Goal: Transaction & Acquisition: Purchase product/service

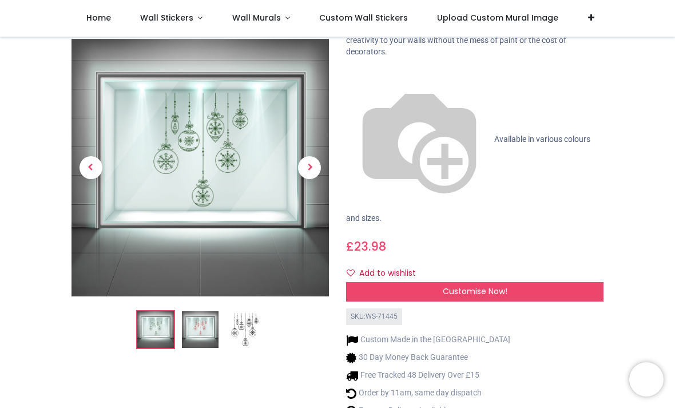
scroll to position [135, 0]
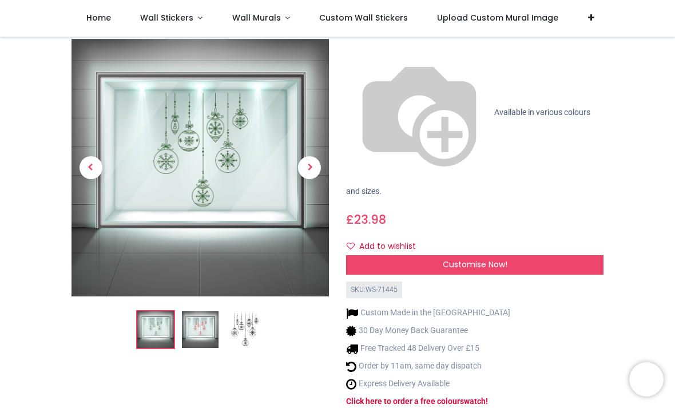
click at [209, 312] on img at bounding box center [200, 330] width 37 height 37
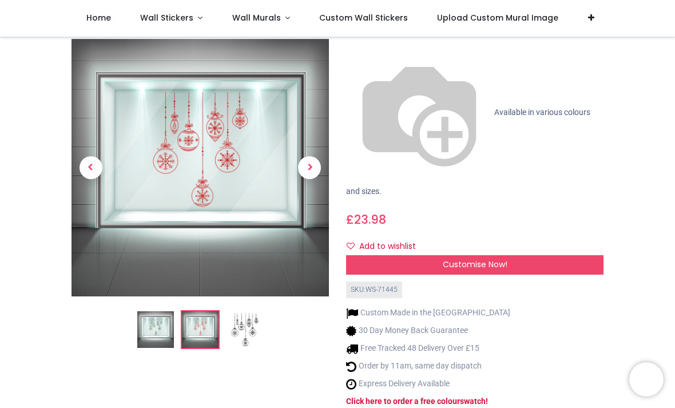
click at [165, 312] on img at bounding box center [155, 330] width 37 height 37
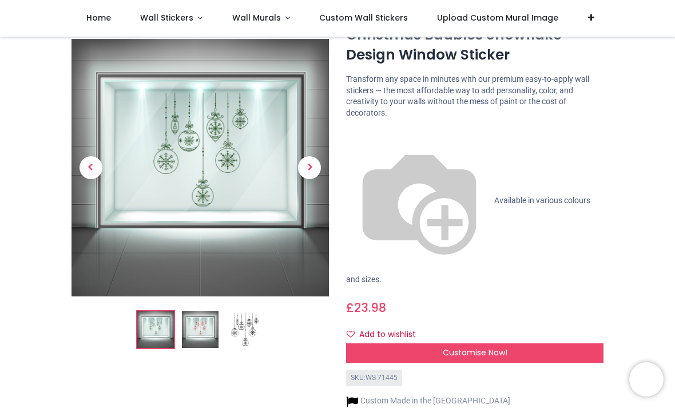
scroll to position [44, 0]
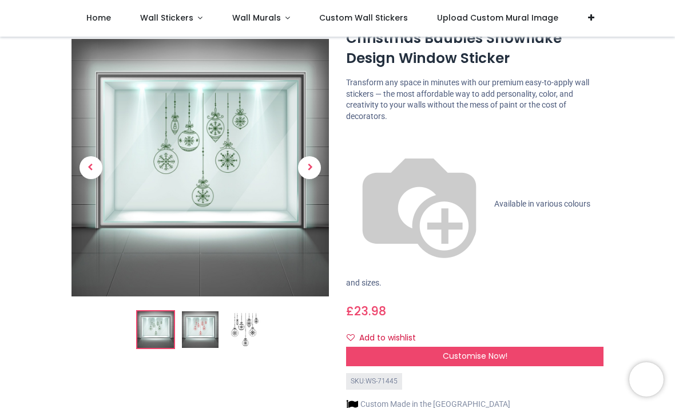
click at [546, 346] on div "Customise Now!" at bounding box center [474, 355] width 257 height 19
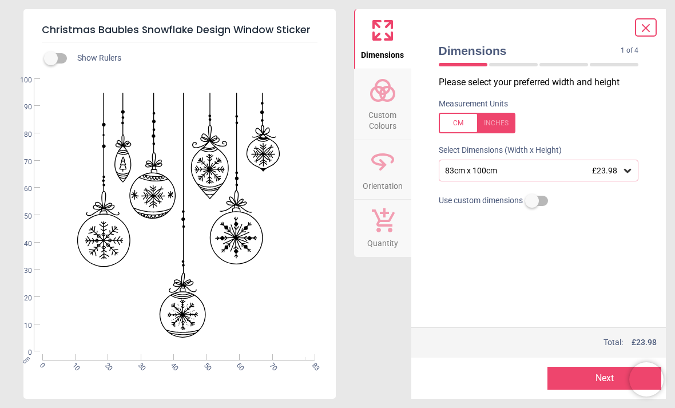
click at [623, 170] on icon at bounding box center [626, 170] width 11 height 11
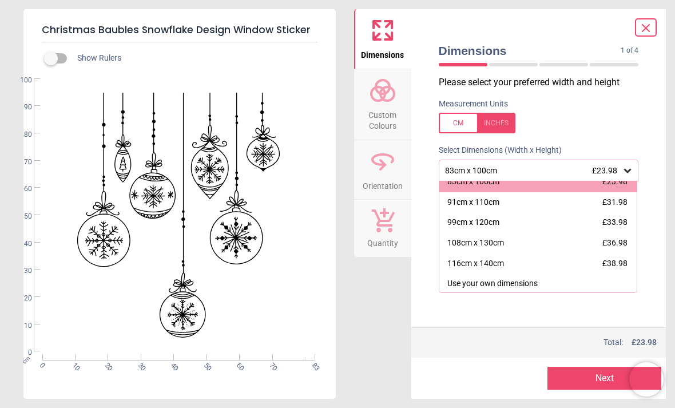
scroll to position [9, 0]
click at [606, 259] on span "£38.98" at bounding box center [614, 263] width 25 height 9
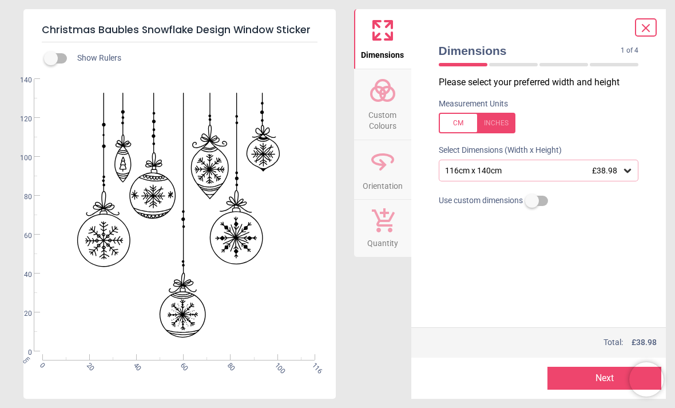
click at [596, 376] on button "Next" at bounding box center [604, 377] width 114 height 23
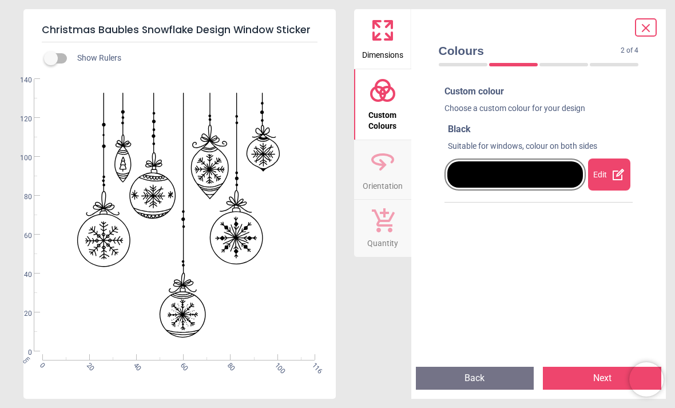
click at [588, 373] on button "Next" at bounding box center [602, 377] width 118 height 23
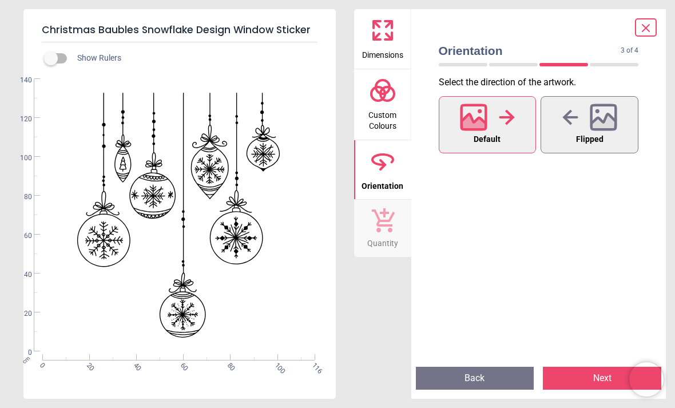
click at [594, 372] on button "Next" at bounding box center [602, 377] width 118 height 23
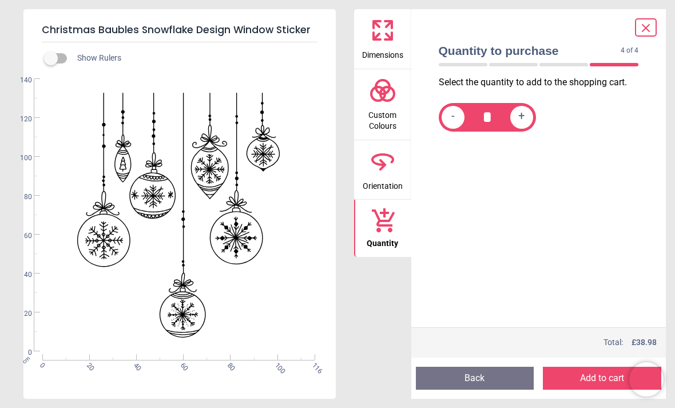
click at [499, 373] on button "Back" at bounding box center [475, 377] width 118 height 23
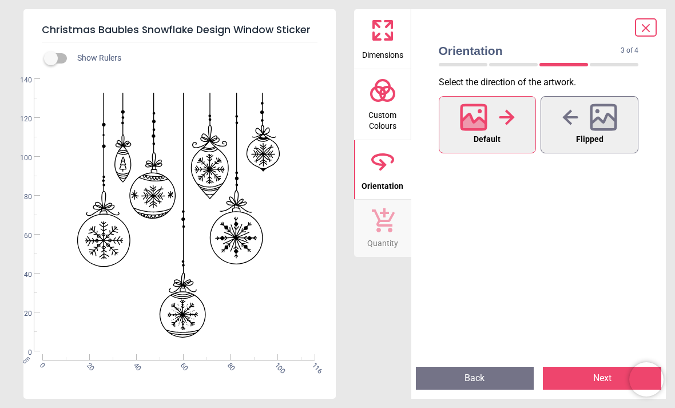
click at [502, 375] on button "Back" at bounding box center [475, 377] width 118 height 23
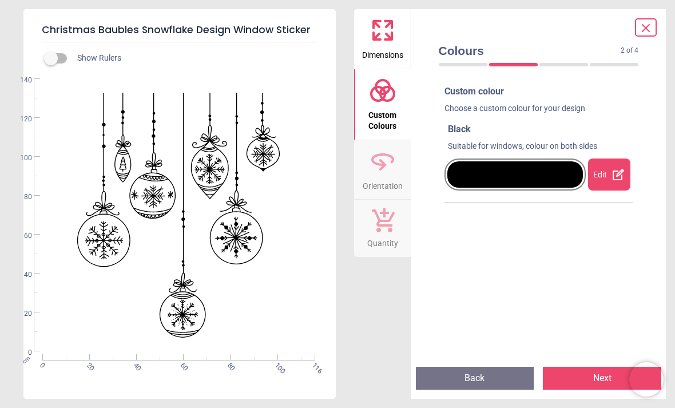
click at [609, 169] on div "Edit" at bounding box center [609, 174] width 42 height 32
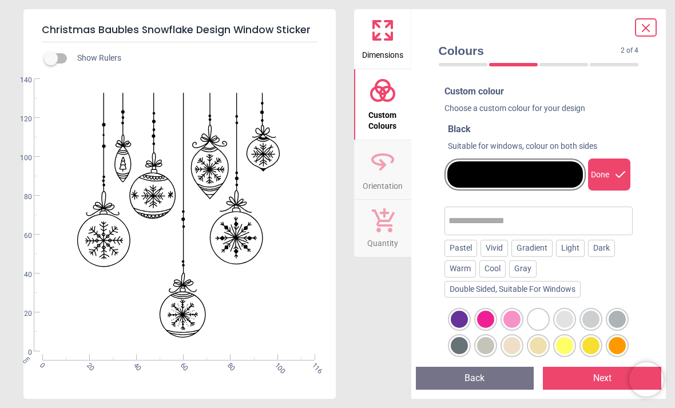
click at [545, 313] on div at bounding box center [537, 318] width 17 height 17
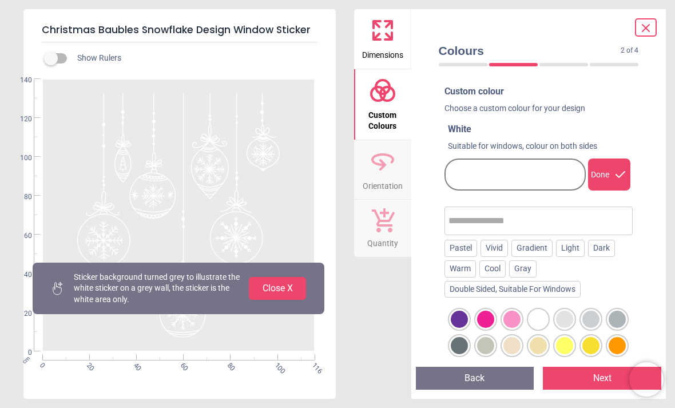
click at [464, 340] on div at bounding box center [459, 345] width 17 height 17
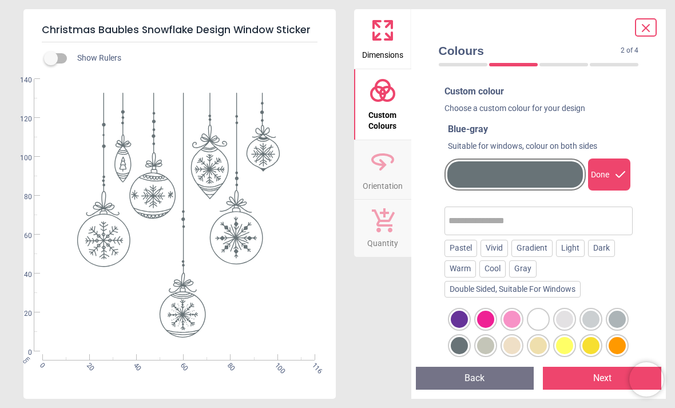
click at [469, 242] on div "Pastel" at bounding box center [460, 248] width 33 height 17
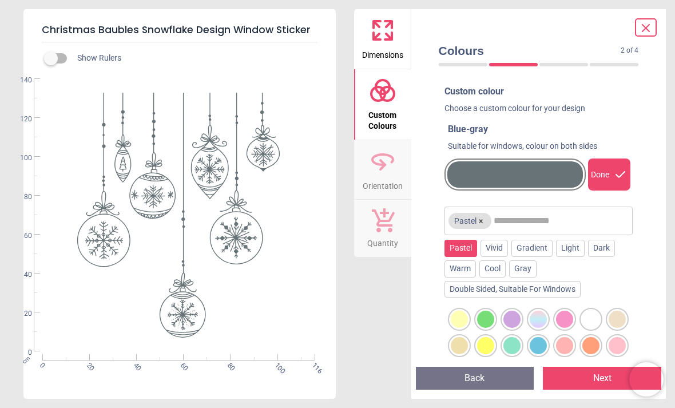
click at [494, 315] on div at bounding box center [485, 318] width 17 height 17
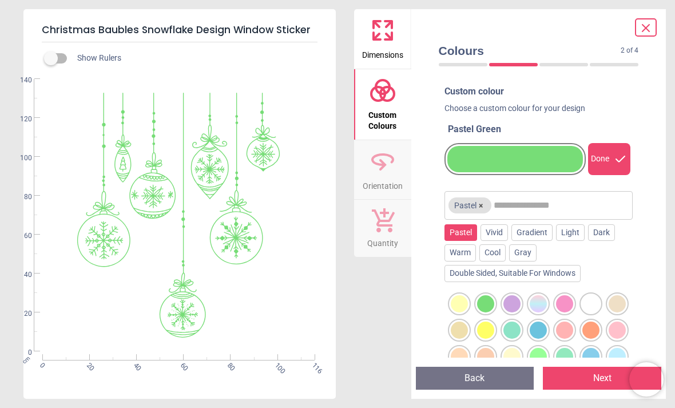
click at [492, 324] on div at bounding box center [485, 329] width 17 height 17
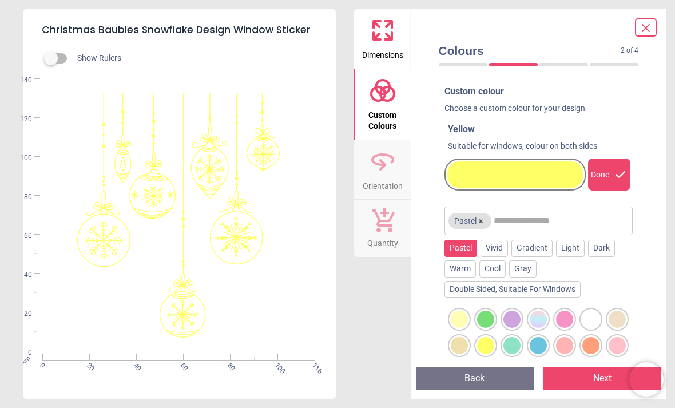
click at [595, 313] on div at bounding box center [590, 318] width 17 height 17
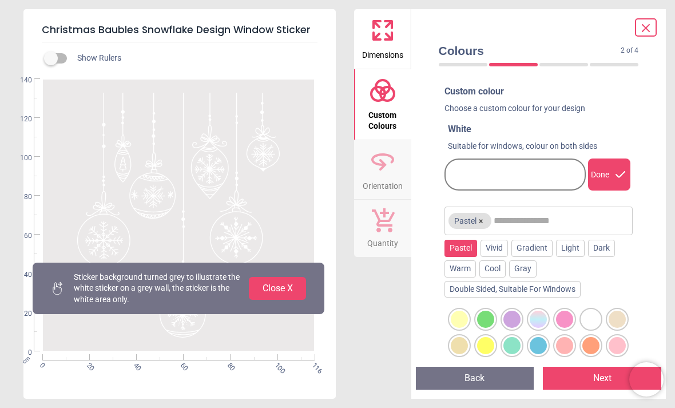
click at [500, 247] on div "Vivid" at bounding box center [493, 248] width 27 height 17
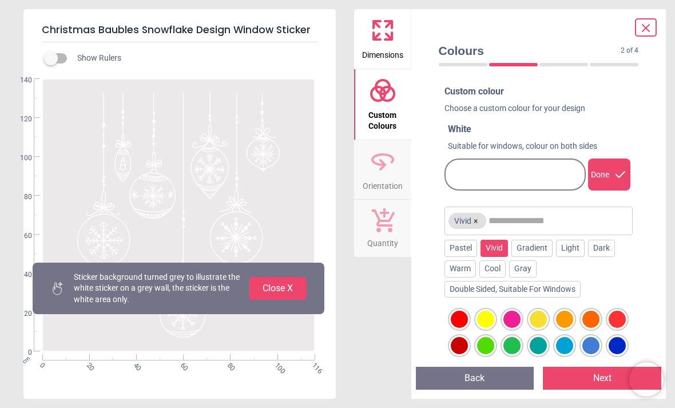
click at [621, 317] on div at bounding box center [616, 318] width 17 height 17
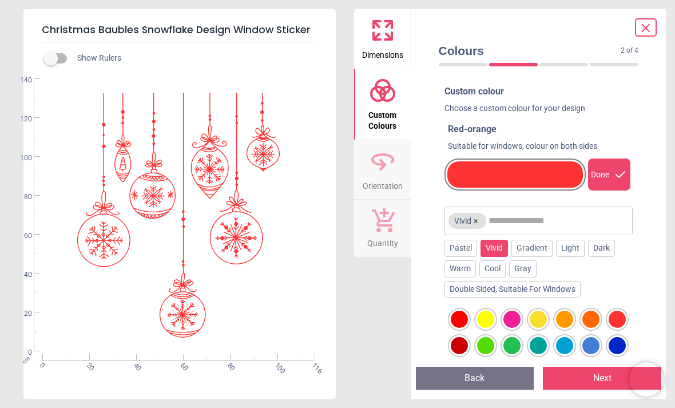
click at [513, 342] on div at bounding box center [511, 345] width 17 height 17
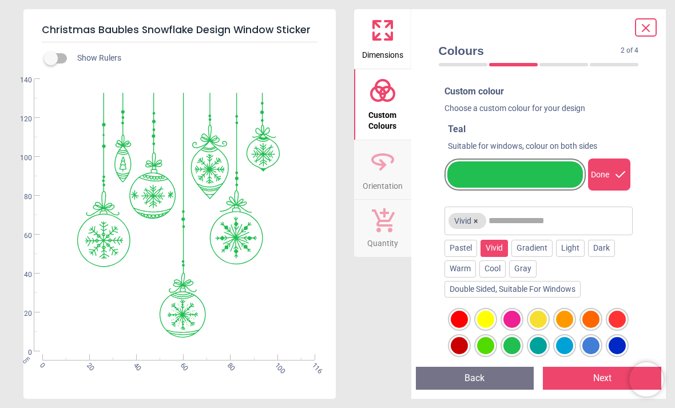
click at [465, 249] on div "Pastel" at bounding box center [460, 248] width 33 height 17
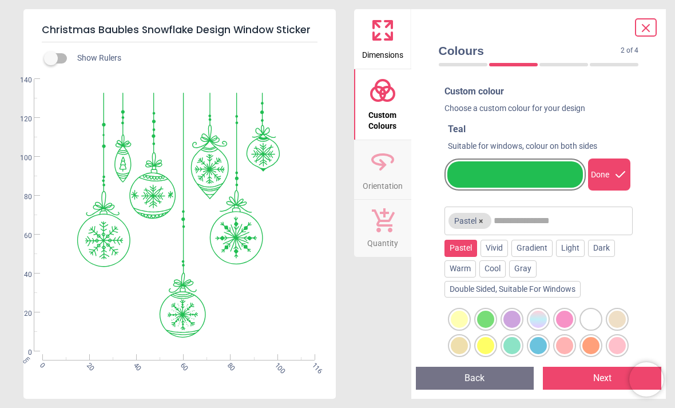
click at [491, 340] on div at bounding box center [485, 345] width 17 height 17
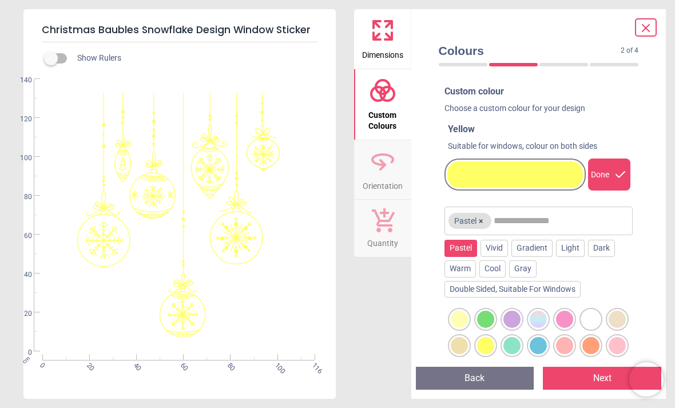
click at [495, 248] on div "Vivid" at bounding box center [493, 248] width 27 height 17
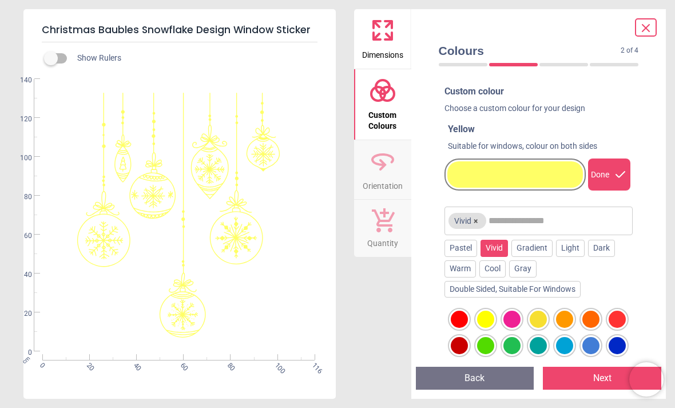
click at [571, 317] on div at bounding box center [564, 318] width 17 height 17
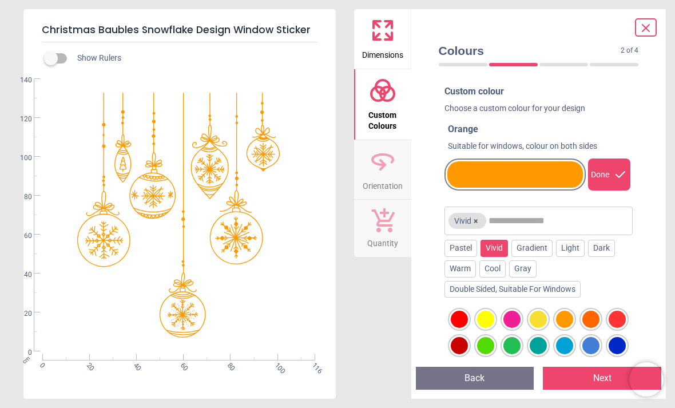
click at [531, 266] on div "Gray" at bounding box center [522, 268] width 27 height 17
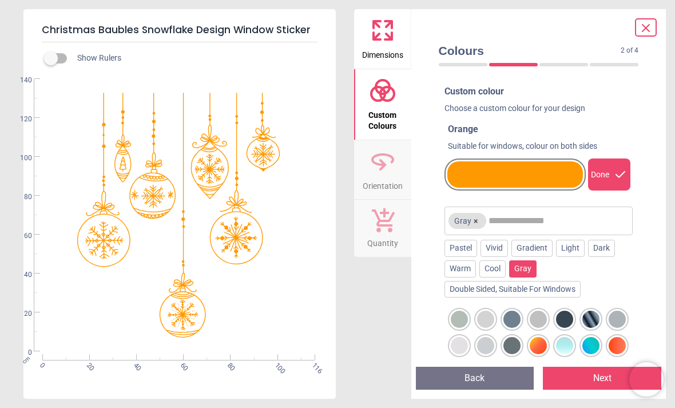
click at [515, 314] on div at bounding box center [511, 318] width 17 height 17
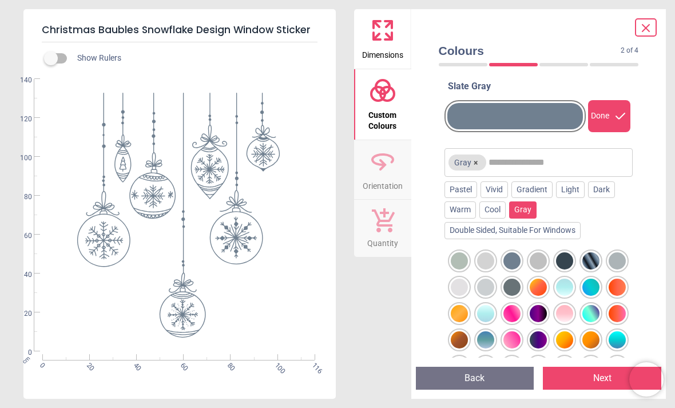
scroll to position [45, 0]
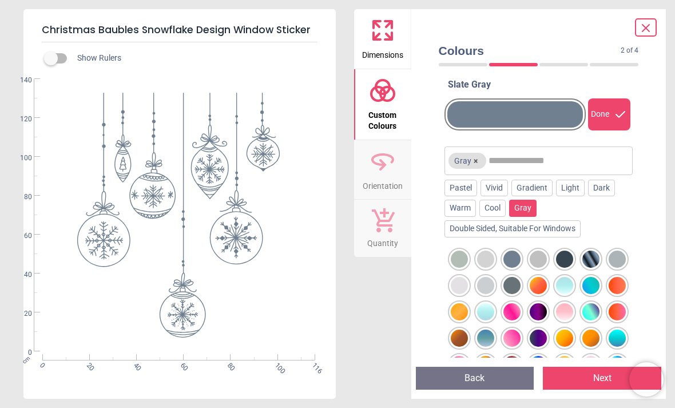
click at [596, 306] on div at bounding box center [590, 311] width 17 height 17
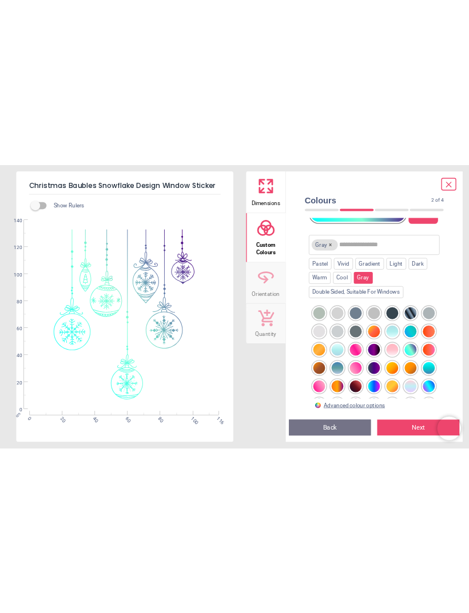
scroll to position [91, 0]
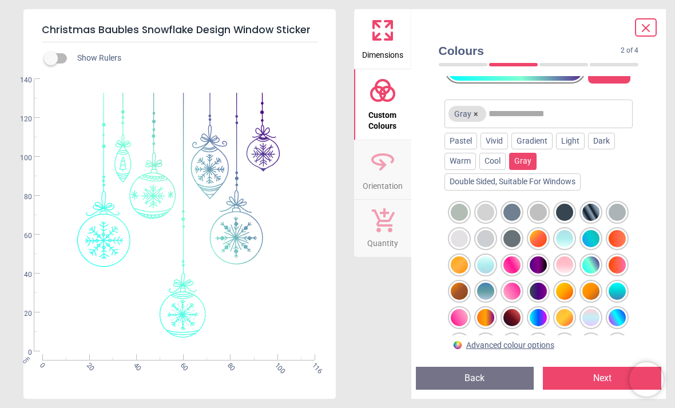
click at [599, 286] on div at bounding box center [590, 290] width 17 height 17
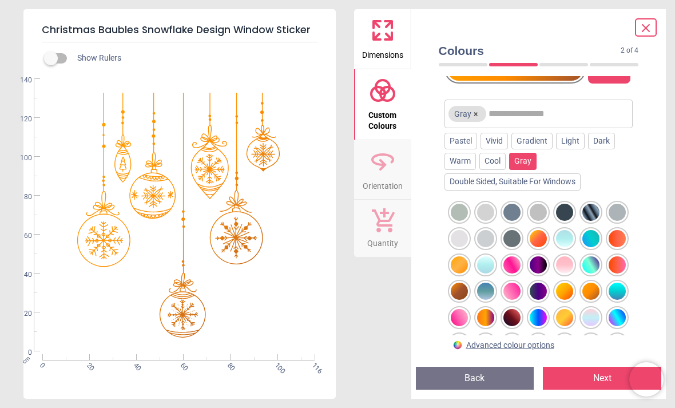
click at [573, 311] on div at bounding box center [564, 317] width 17 height 17
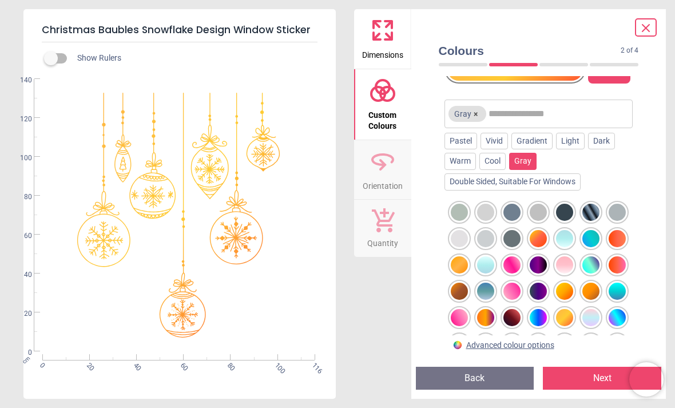
click at [366, 318] on div "Dimensions Custom Colours Orientation Quantity" at bounding box center [382, 203] width 57 height 389
click at [644, 32] on icon at bounding box center [646, 28] width 14 height 14
